Goal: Task Accomplishment & Management: Use online tool/utility

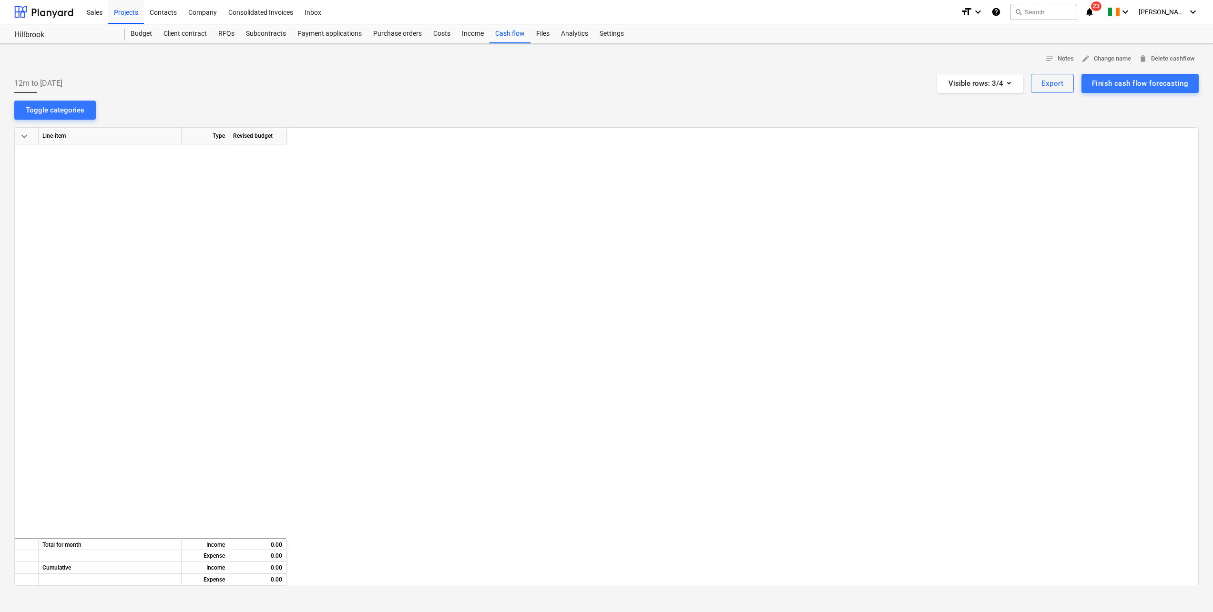
scroll to position [1147, 1022]
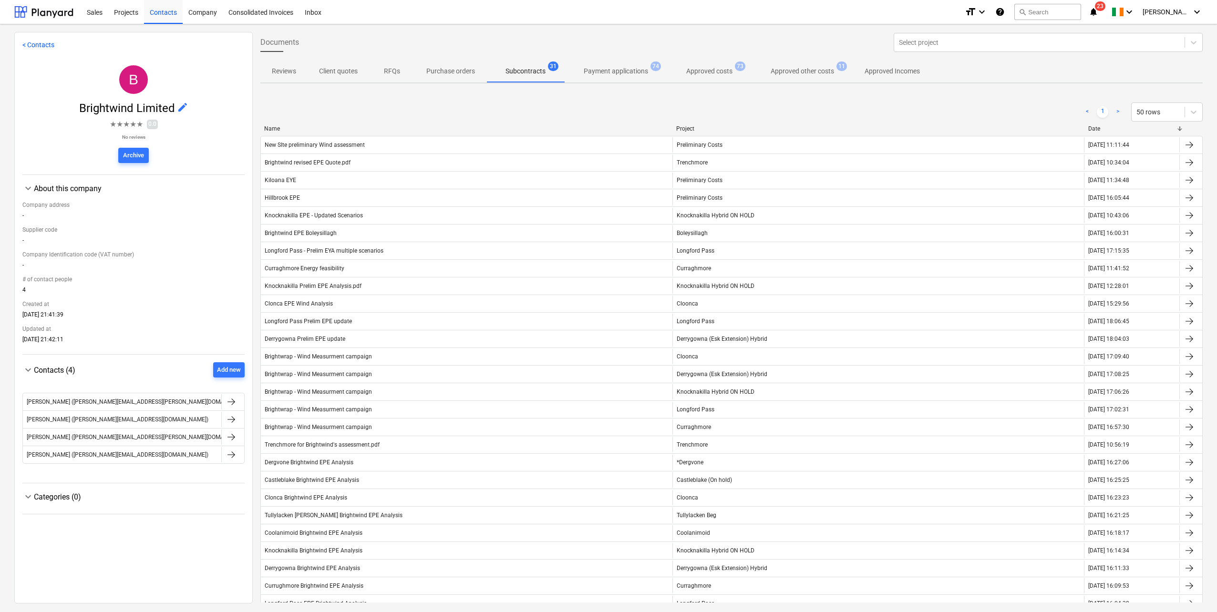
drag, startPoint x: 161, startPoint y: 17, endPoint x: 118, endPoint y: 14, distance: 43.0
click at [161, 17] on div "Contacts" at bounding box center [163, 12] width 39 height 24
click at [118, 14] on div "Projects" at bounding box center [126, 12] width 36 height 24
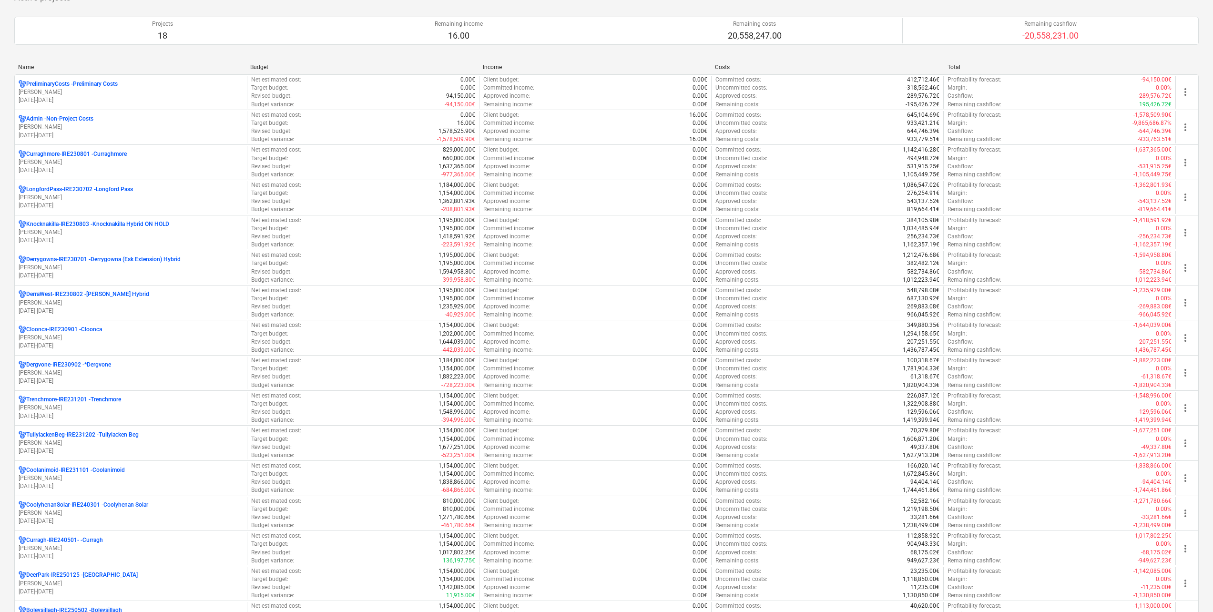
scroll to position [95, 0]
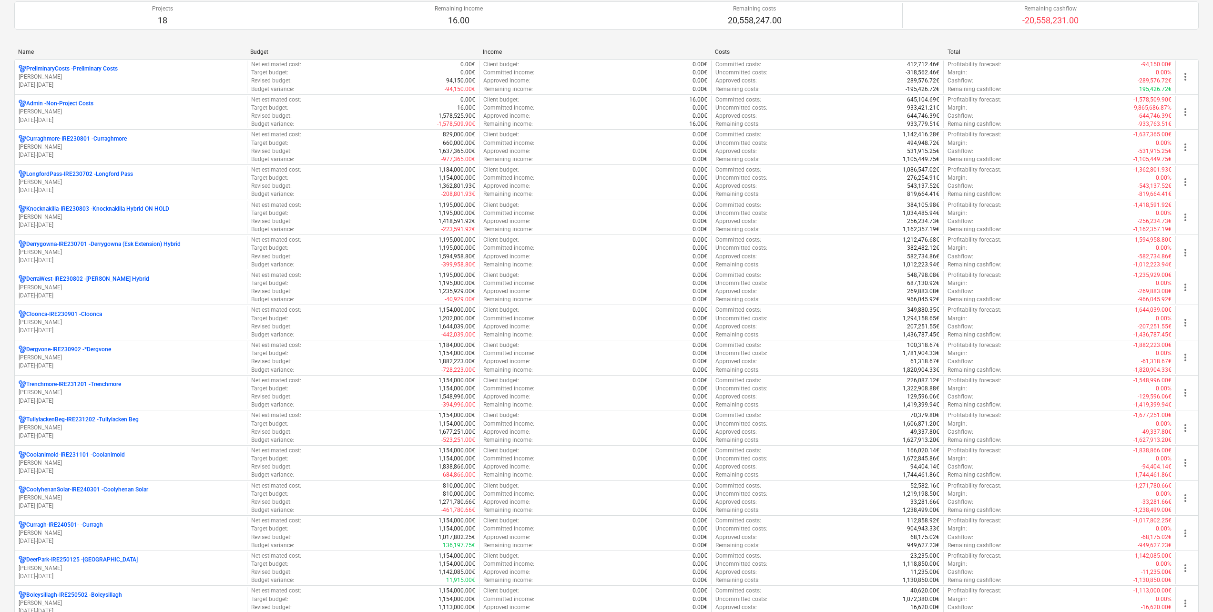
click at [92, 175] on p "LongfordPass-IRE230702 - Longford Pass" at bounding box center [79, 174] width 107 height 8
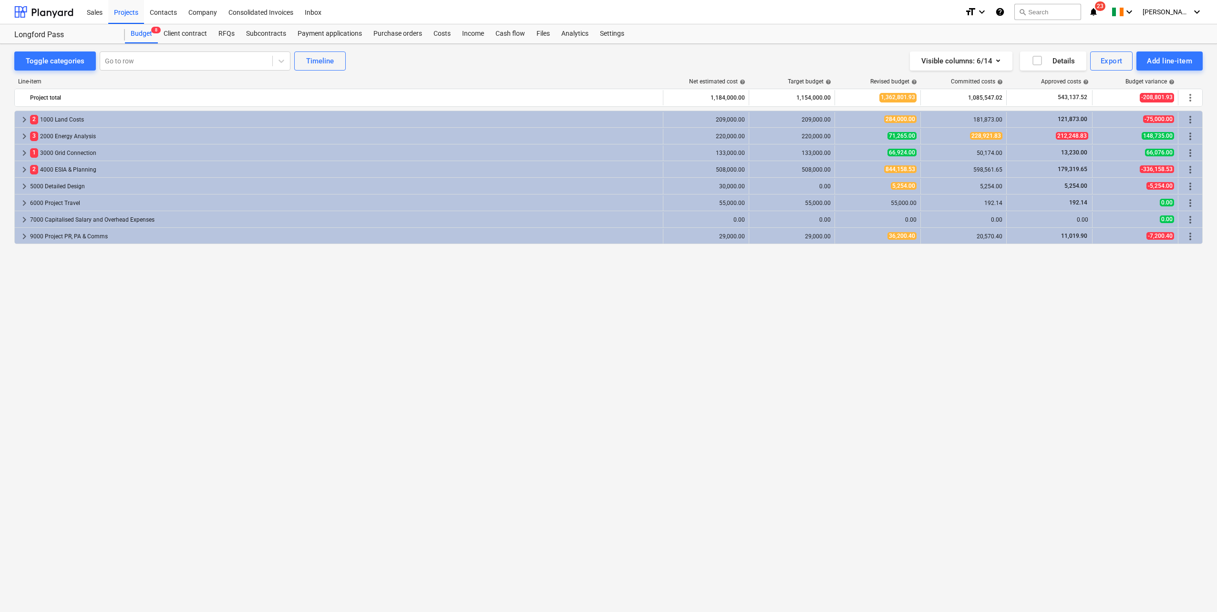
click at [269, 33] on div "Subcontracts" at bounding box center [265, 33] width 51 height 19
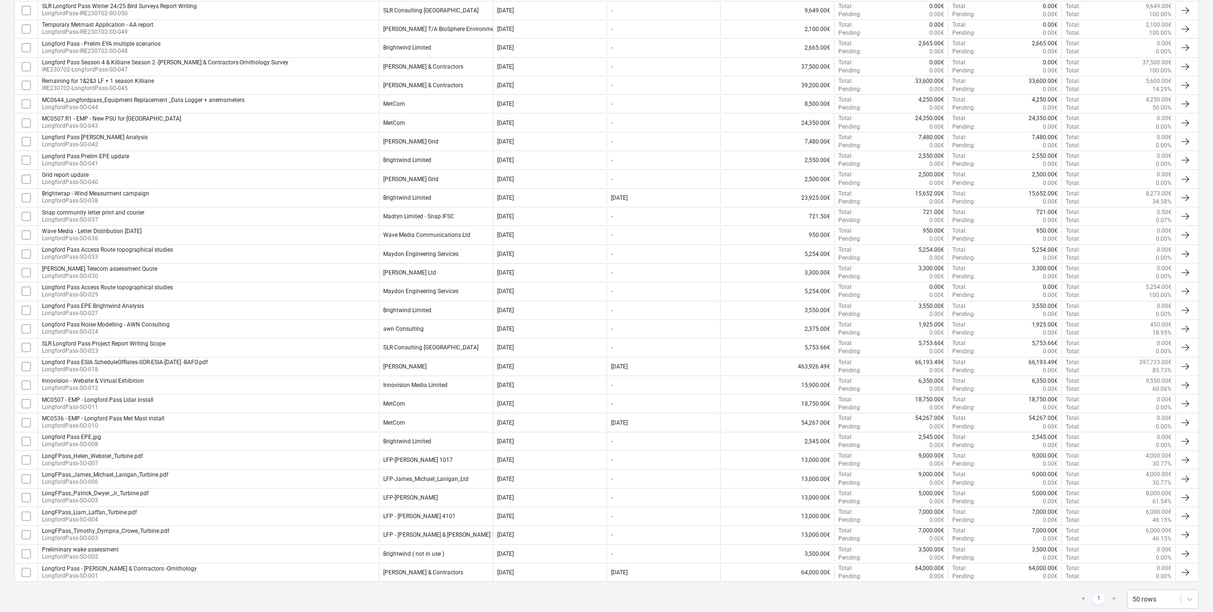
scroll to position [266, 0]
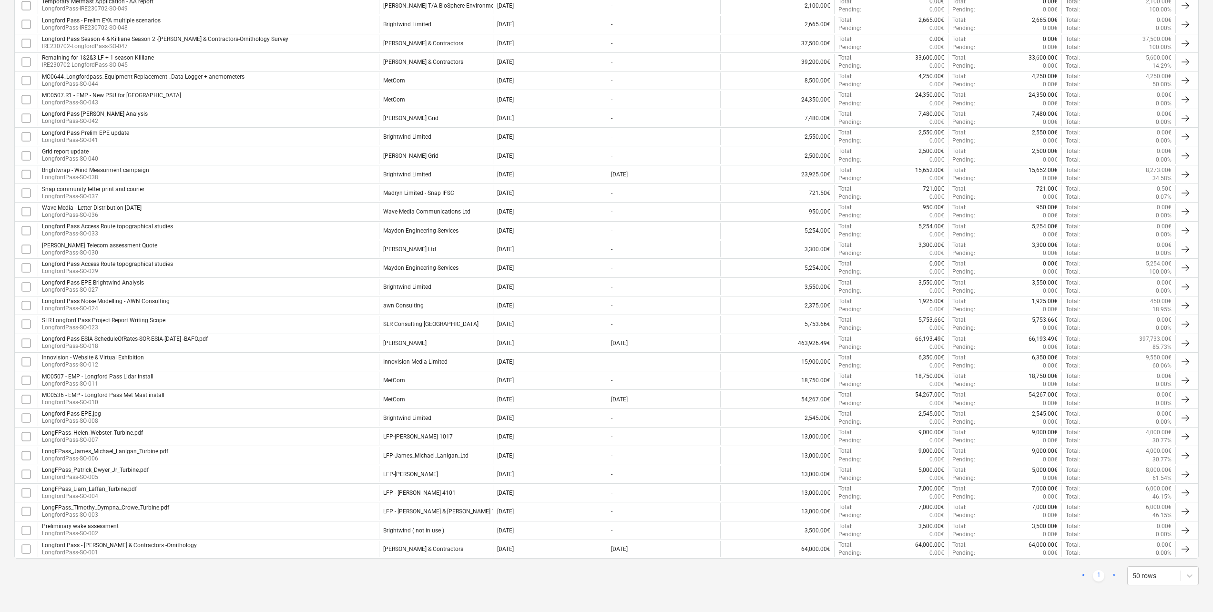
click at [221, 277] on div "Longford Pass ESIA ScheduleOfRates-SOR-ESIA-Nov2023 -BAFO.pdf LongfordPass-SO-0…" at bounding box center [208, 343] width 341 height 16
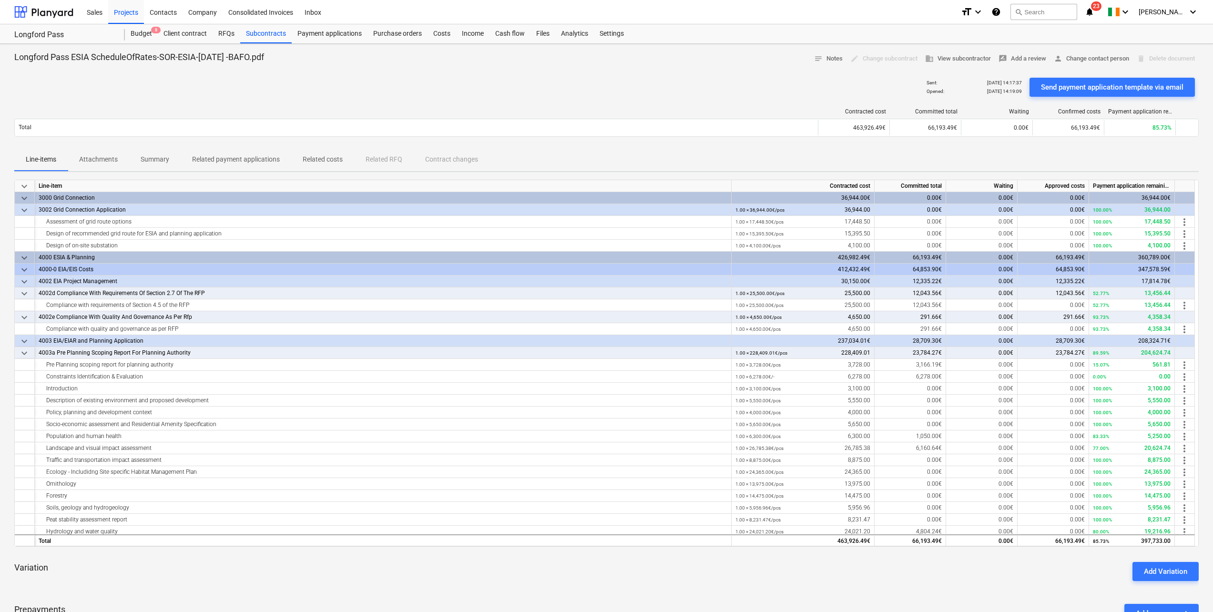
click at [602, 60] on span "person Change contact person" at bounding box center [1091, 58] width 75 height 11
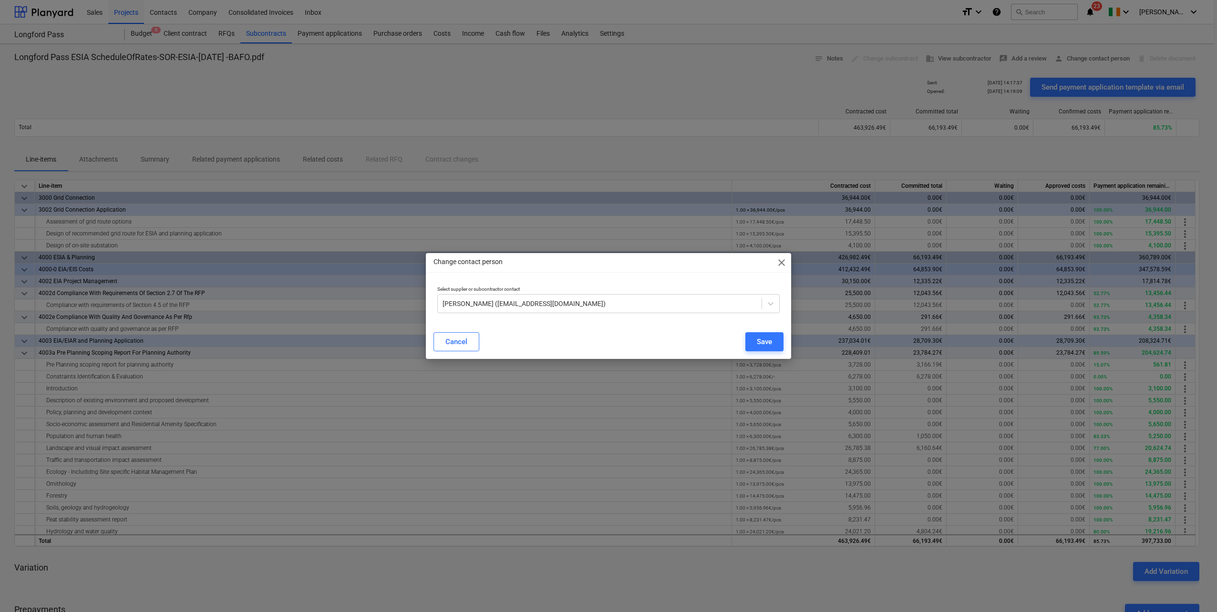
click at [602, 261] on span "close" at bounding box center [781, 262] width 11 height 11
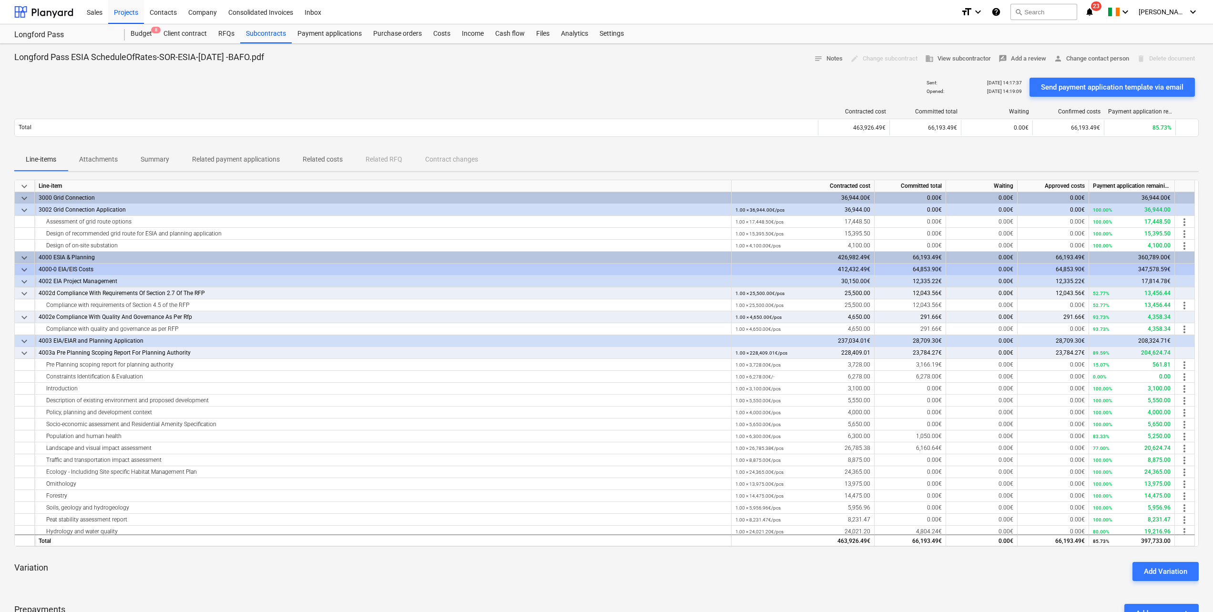
click at [329, 161] on p "Related costs" at bounding box center [323, 159] width 40 height 10
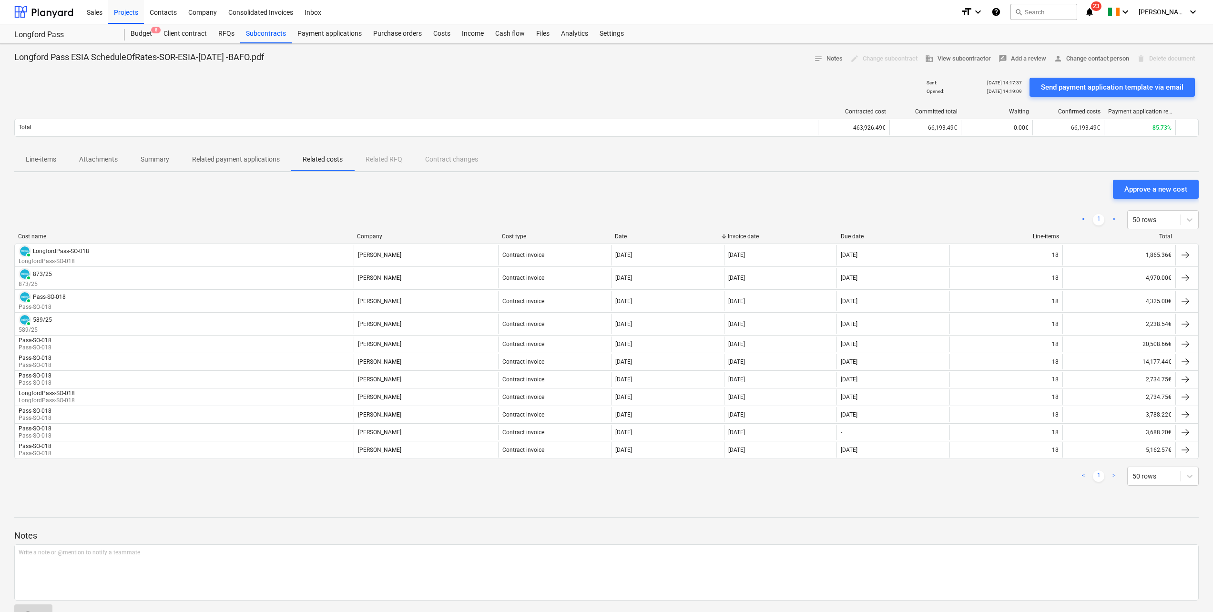
click at [602, 190] on div "Approve a new cost" at bounding box center [1156, 189] width 63 height 12
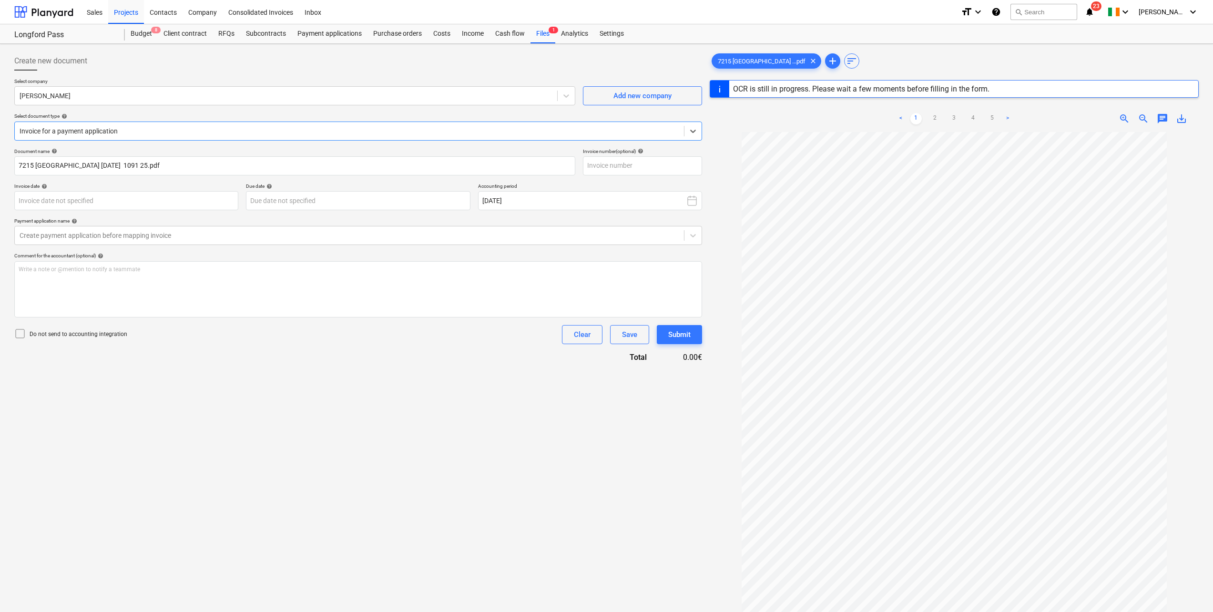
type input "LongfordPass-SO-018"
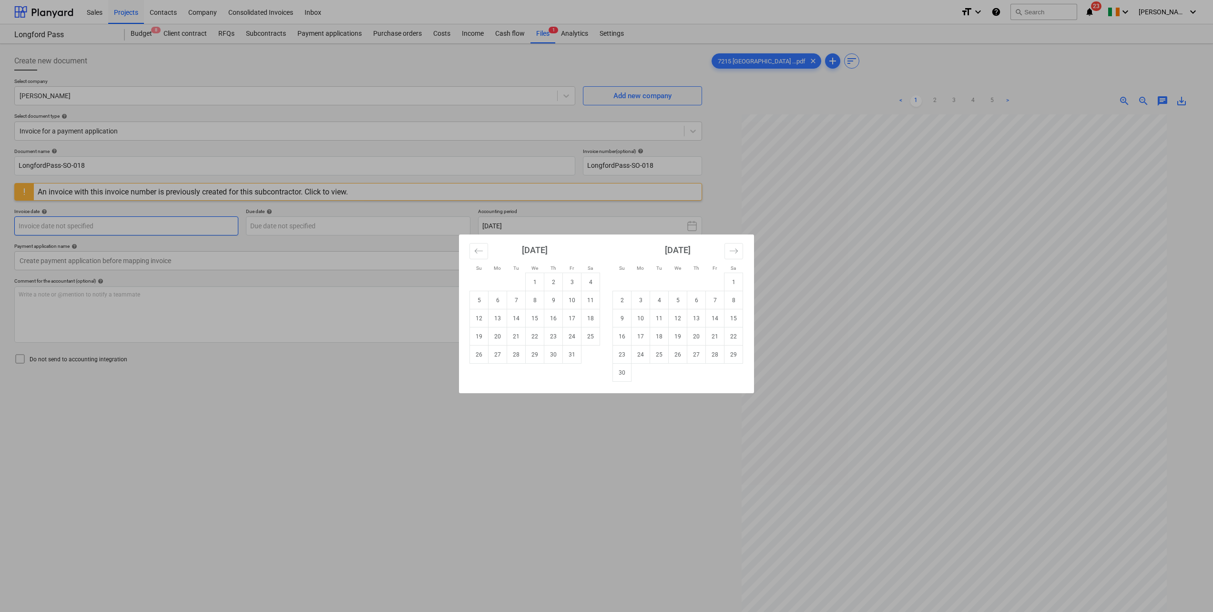
click at [90, 225] on body "Sales Projects Contacts Company Consolidated Invoices Inbox format_size keyboar…" at bounding box center [606, 306] width 1213 height 612
click at [535, 277] on td "29" at bounding box center [535, 355] width 19 height 18
type input "29 Oct 2025"
click at [307, 224] on body "Sales Projects Contacts Company Consolidated Invoices Inbox format_size keyboar…" at bounding box center [606, 306] width 1213 height 612
click at [569, 277] on td "31" at bounding box center [572, 355] width 19 height 18
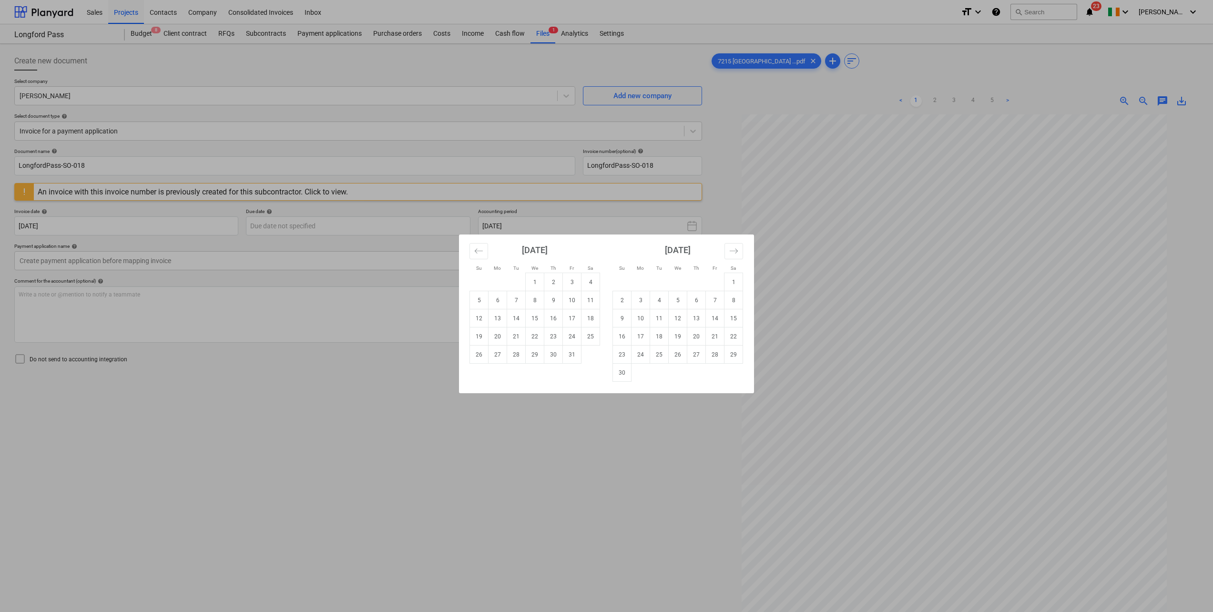
type input "31 Oct 2025"
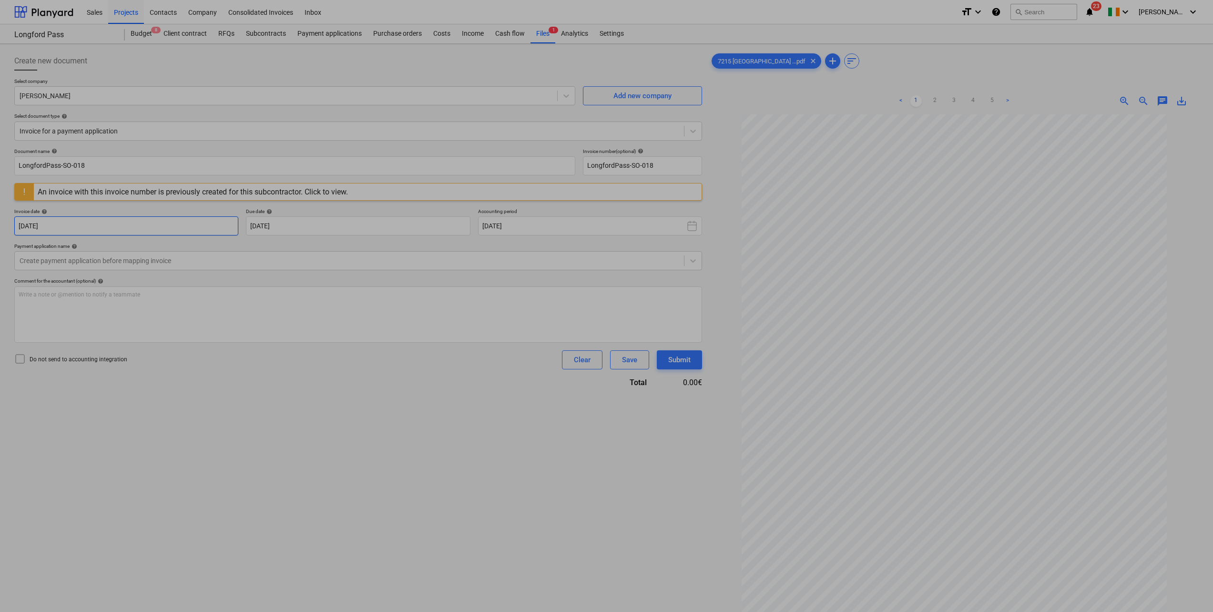
click at [165, 231] on body "Sales Projects Contacts Company Consolidated Invoices Inbox format_size keyboar…" at bounding box center [606, 306] width 1213 height 612
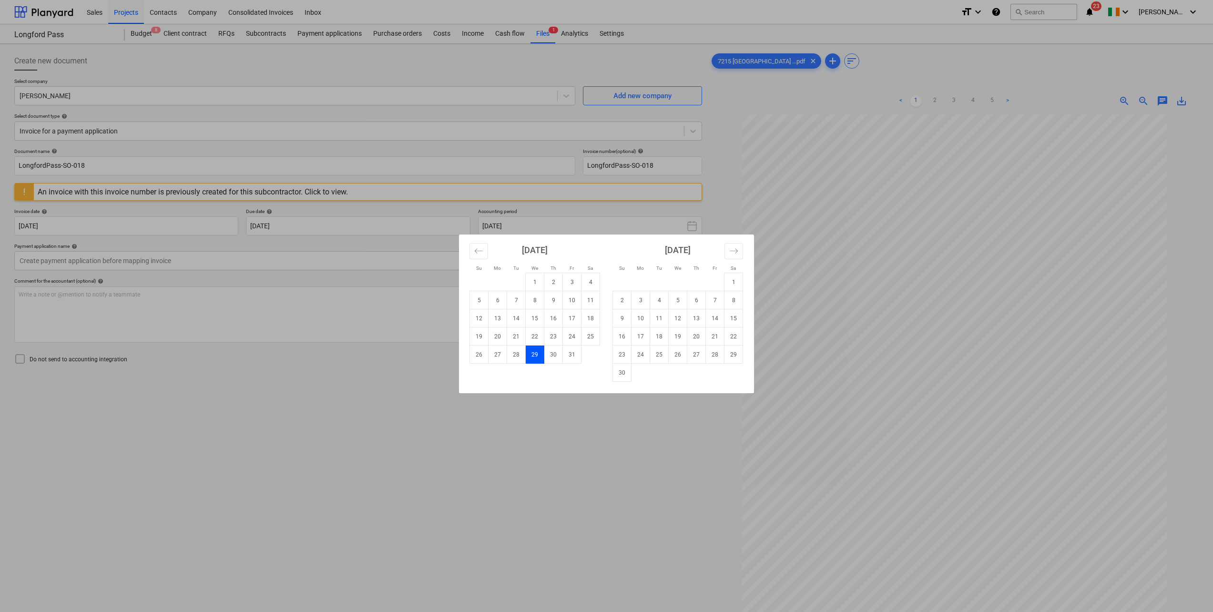
click at [531, 277] on td "1" at bounding box center [535, 282] width 19 height 18
type input "01 Oct 2025"
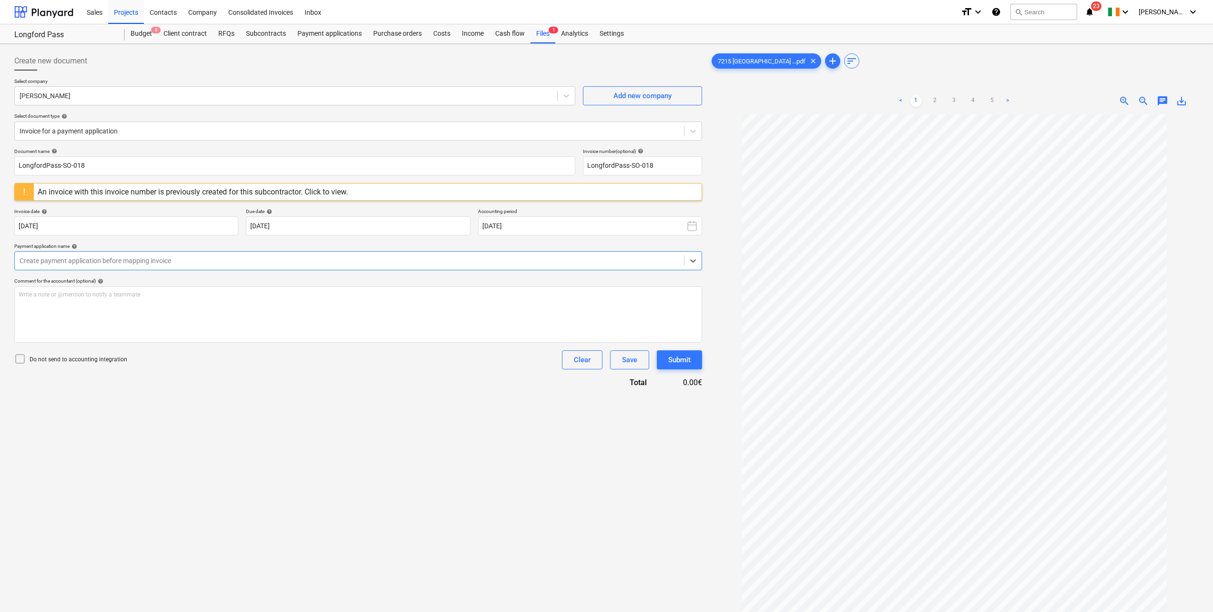
click at [167, 259] on div at bounding box center [350, 261] width 660 height 10
click at [166, 260] on div at bounding box center [350, 261] width 660 height 10
click at [76, 129] on div at bounding box center [350, 131] width 660 height 10
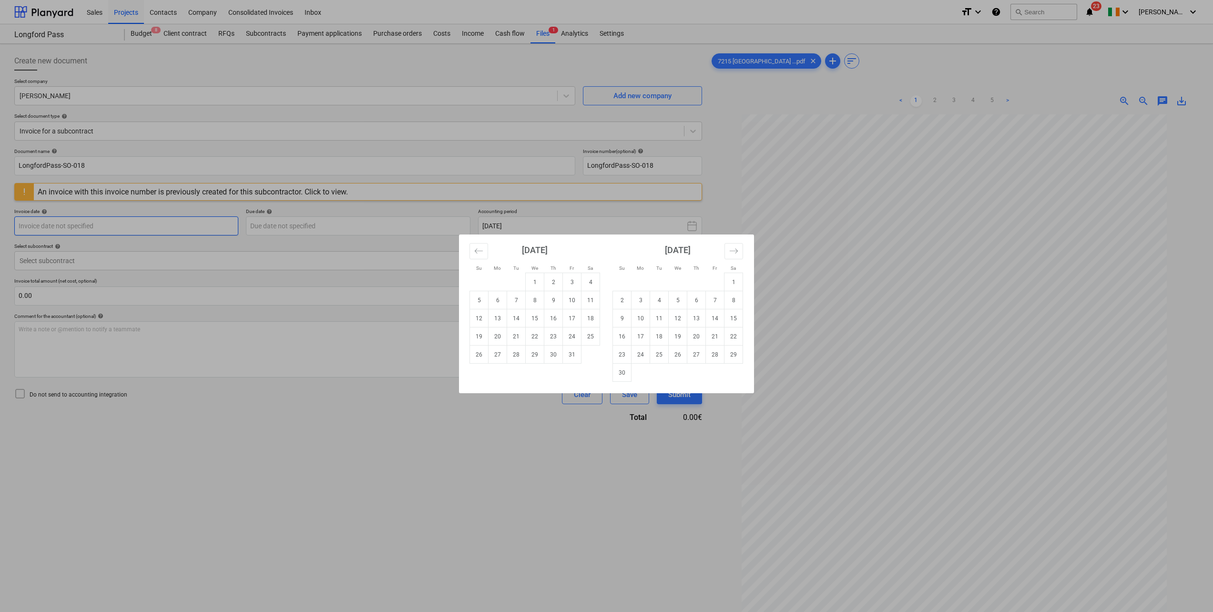
click at [75, 225] on body "Sales Projects Contacts Company Consolidated Invoices Inbox format_size keyboar…" at bounding box center [606, 306] width 1213 height 612
click at [537, 277] on td "1" at bounding box center [535, 282] width 19 height 18
type input "01 Oct 2025"
click at [337, 230] on body "Sales Projects Contacts Company Consolidated Invoices Inbox format_size keyboar…" at bounding box center [606, 306] width 1213 height 612
click at [574, 277] on td "31" at bounding box center [572, 355] width 19 height 18
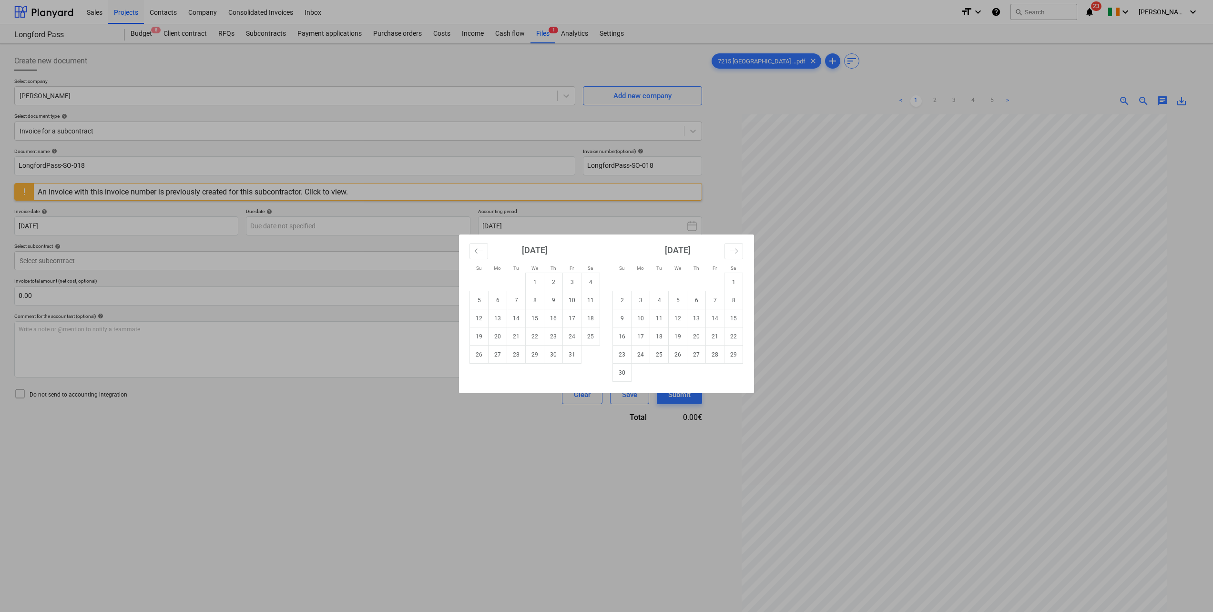
type input "31 Oct 2025"
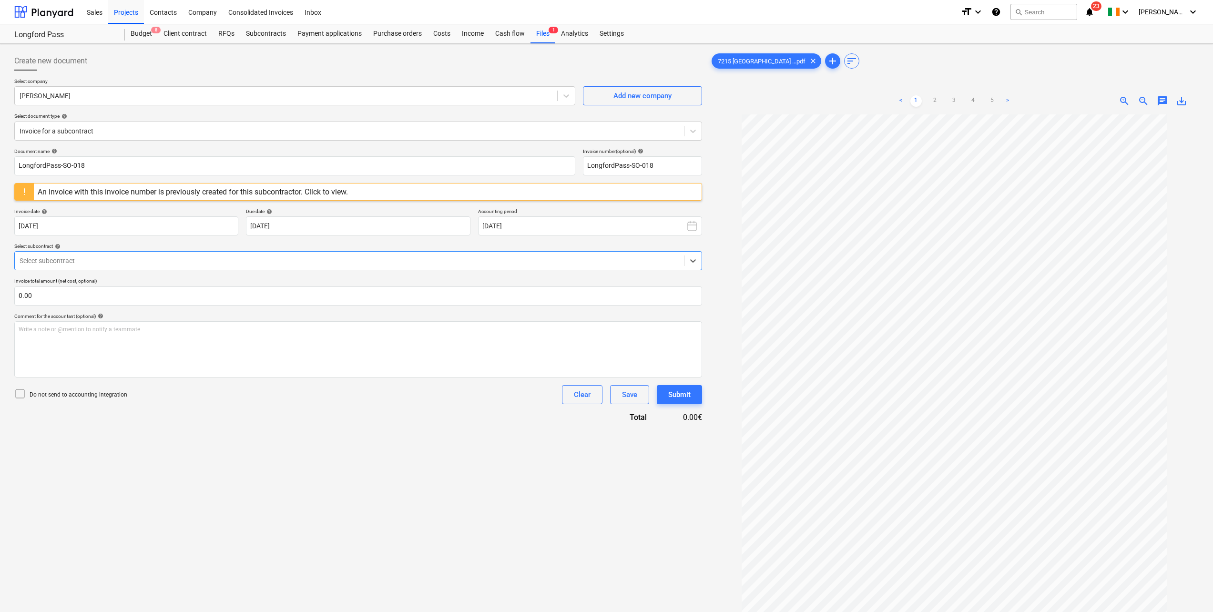
click at [212, 259] on div at bounding box center [350, 261] width 660 height 10
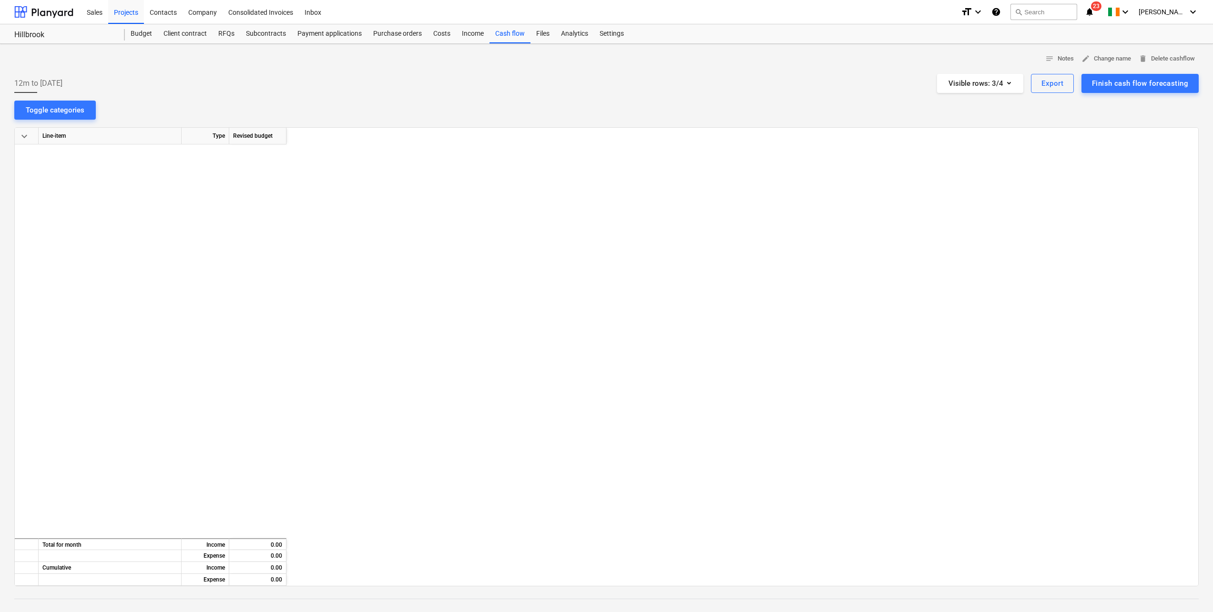
scroll to position [1147, 1022]
